Goal: Task Accomplishment & Management: Use online tool/utility

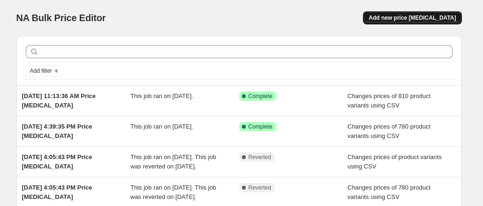
click at [410, 16] on span "Add new price [MEDICAL_DATA]" at bounding box center [412, 18] width 87 height 8
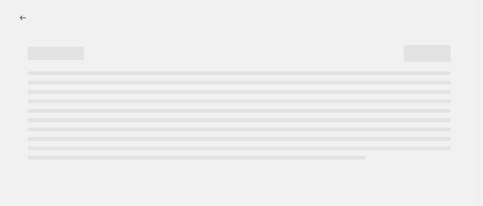
select select "percentage"
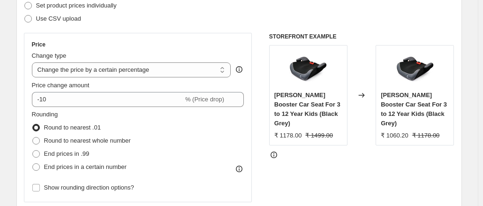
scroll to position [141, 0]
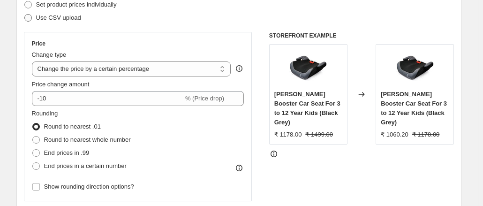
click at [32, 19] on span at bounding box center [28, 18] width 8 height 8
click at [25, 15] on input "Use CSV upload" at bounding box center [24, 14] width 0 height 0
radio input "true"
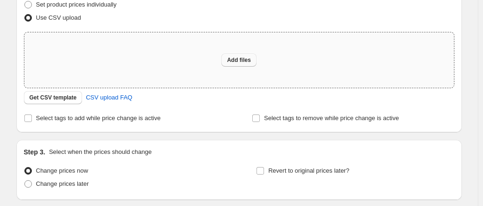
click at [238, 61] on span "Add files" at bounding box center [239, 60] width 24 height 8
type input "C:\fakepath\BAU Price Sept.csv"
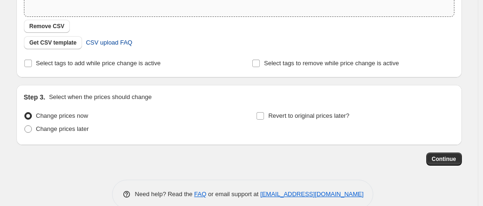
scroll to position [228, 0]
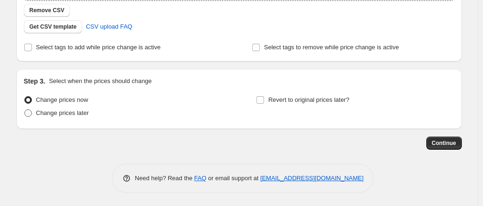
click at [69, 114] on span "Change prices later" at bounding box center [62, 112] width 53 height 7
click at [25, 110] on input "Change prices later" at bounding box center [24, 109] width 0 height 0
radio input "true"
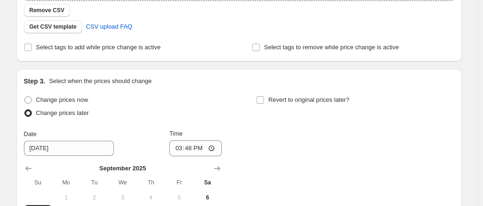
scroll to position [322, 0]
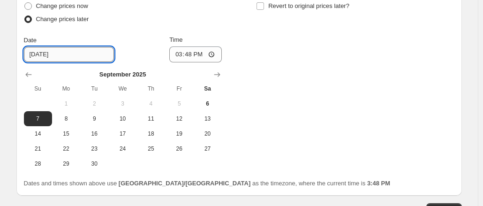
click at [43, 53] on input "[DATE]" at bounding box center [69, 54] width 90 height 15
click at [44, 118] on span "7" at bounding box center [38, 119] width 21 height 8
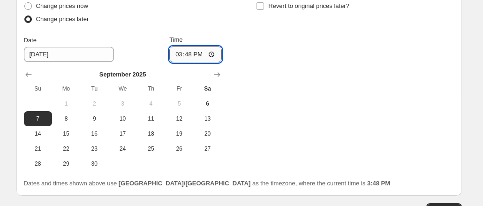
click at [179, 53] on input "15:48" at bounding box center [195, 54] width 53 height 16
type input "23:50"
click at [275, 61] on div "Change prices now Change prices later Date [DATE] Time 23:50 [DATE] Su Mo Tu We…" at bounding box center [239, 86] width 431 height 172
click at [289, 110] on div "Change prices now Change prices later Date [DATE] Time 23:50 [DATE] Su Mo Tu We…" at bounding box center [239, 86] width 431 height 172
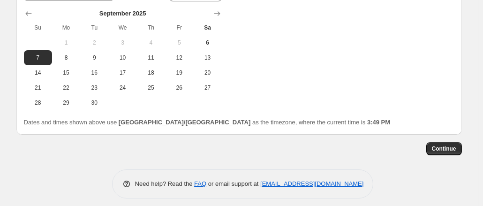
scroll to position [389, 0]
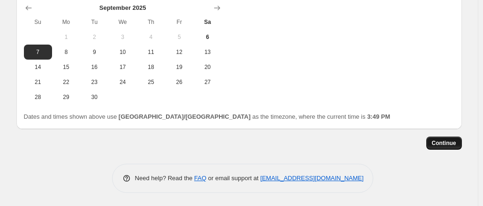
click at [443, 141] on span "Continue" at bounding box center [444, 143] width 24 height 8
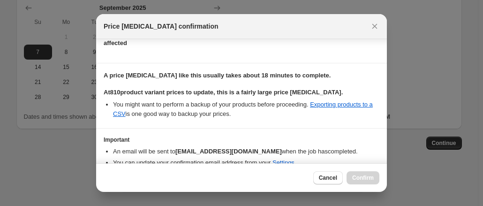
scroll to position [100, 0]
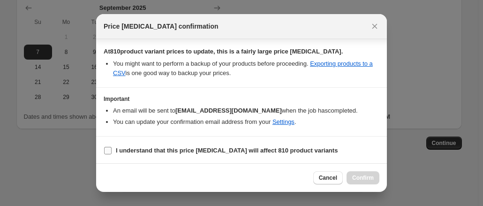
click at [111, 147] on input "I understand that this price [MEDICAL_DATA] will affect 810 product variants" at bounding box center [108, 151] width 8 height 8
checkbox input "true"
click at [376, 176] on button "Confirm" at bounding box center [363, 177] width 33 height 13
